Goal: Contribute content

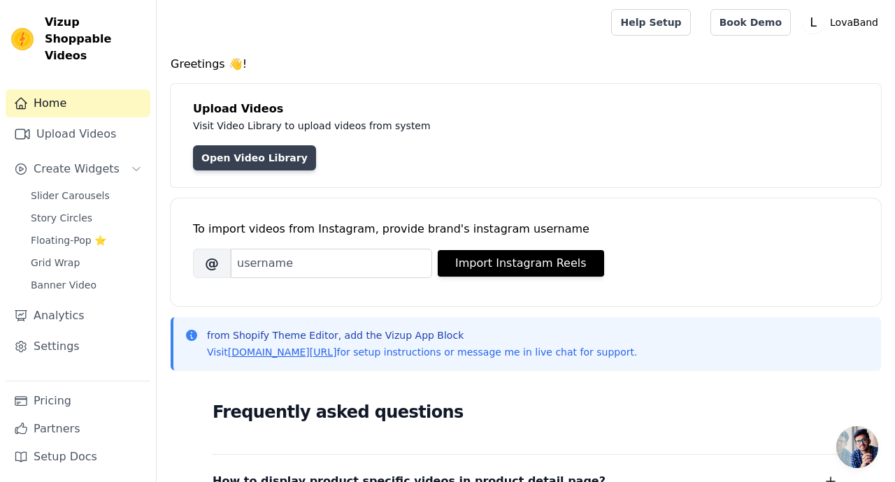
click at [262, 161] on link "Open Video Library" at bounding box center [254, 157] width 123 height 25
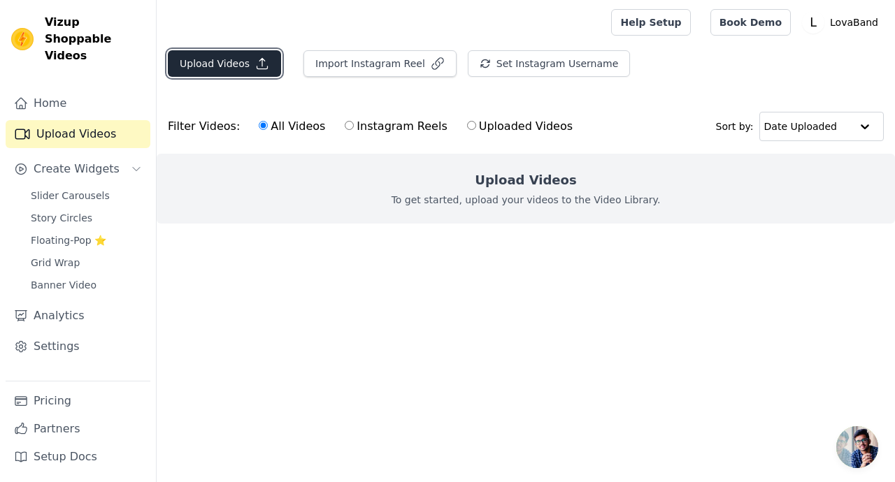
click at [255, 63] on icon "button" at bounding box center [262, 64] width 14 height 14
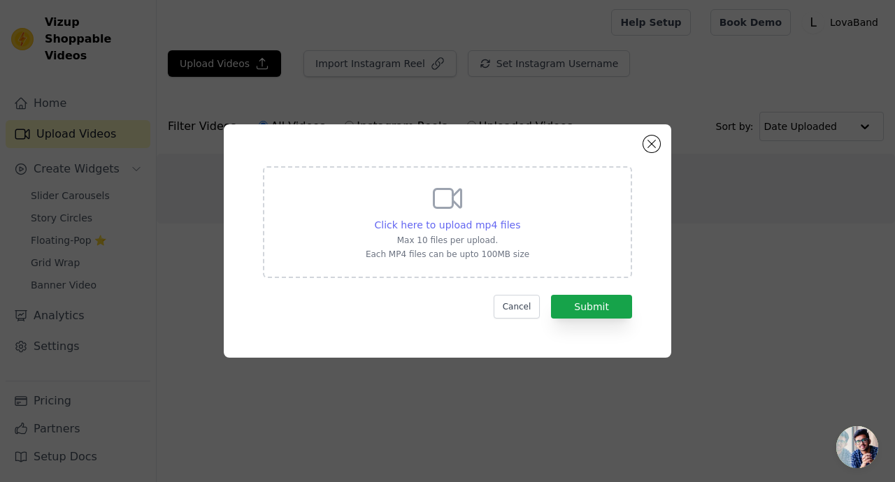
click at [423, 231] on div "Click here to upload mp4 files" at bounding box center [448, 225] width 146 height 14
click at [519, 218] on input "Click here to upload mp4 files Max 10 files per upload. Each MP4 files can be u…" at bounding box center [519, 217] width 1 height 1
type input "C:\fakepath\social_u8237356611_httpss.mj.runhSxfcimYncY_--ar_171256_--video_1_-…"
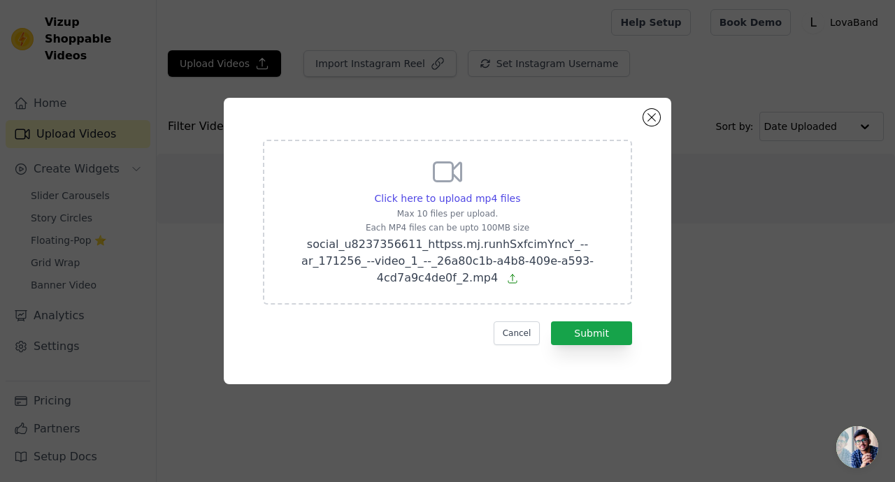
click at [602, 346] on div "Click here to upload mp4 files Max 10 files per upload. Each MP4 files can be u…" at bounding box center [447, 241] width 397 height 236
click at [601, 332] on button "Submit" at bounding box center [591, 333] width 81 height 24
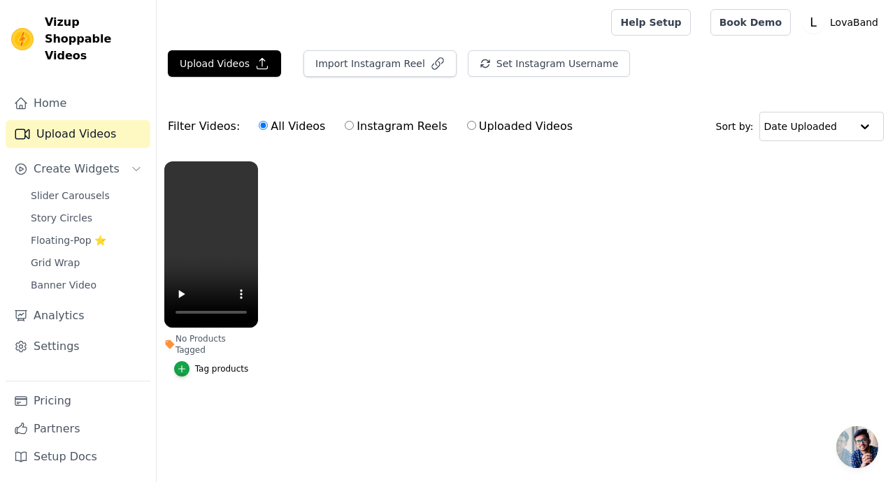
click at [415, 252] on ul "No Products Tagged Tag products" at bounding box center [526, 283] width 738 height 259
click at [83, 89] on link "Home" at bounding box center [78, 103] width 145 height 28
